Goal: Navigation & Orientation: Understand site structure

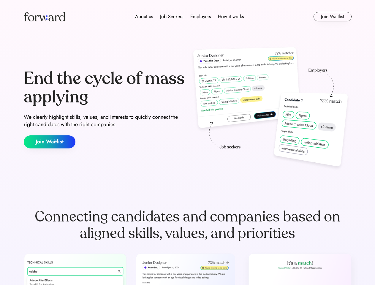
click at [187, 143] on div "End the cycle of mass applying We clearly highlight skills, values, and interes…" at bounding box center [188, 109] width 328 height 128
click at [188, 17] on div "About us Job Seekers Employers How it works" at bounding box center [189, 16] width 234 height 7
click at [45, 17] on img at bounding box center [45, 17] width 42 height 10
click at [189, 17] on div "About us Job Seekers Employers How it works" at bounding box center [189, 16] width 234 height 7
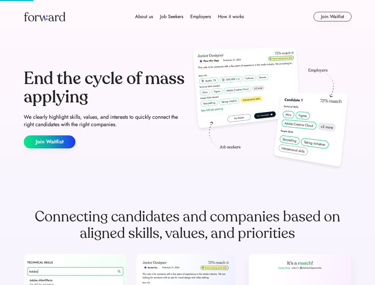
click at [144, 17] on div "About us" at bounding box center [144, 16] width 18 height 7
click at [172, 17] on div "Job Seekers" at bounding box center [171, 16] width 23 height 7
click at [200, 17] on div "Employers" at bounding box center [200, 16] width 20 height 7
click at [230, 17] on div "How it works" at bounding box center [231, 16] width 26 height 7
click at [332, 17] on button "Join Waitlist" at bounding box center [333, 17] width 38 height 10
